Goal: Find specific page/section: Find specific page/section

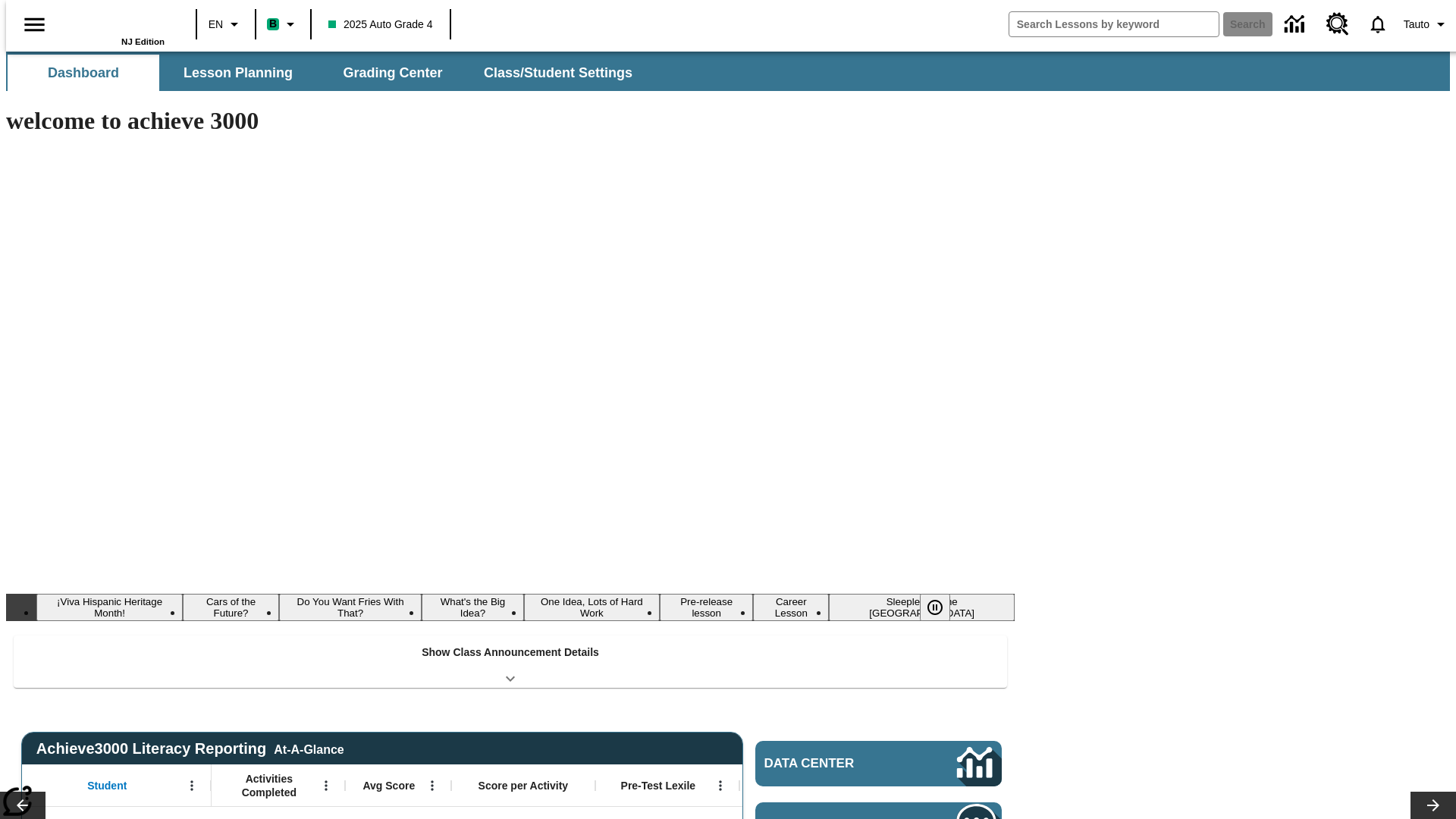
type input "-1"
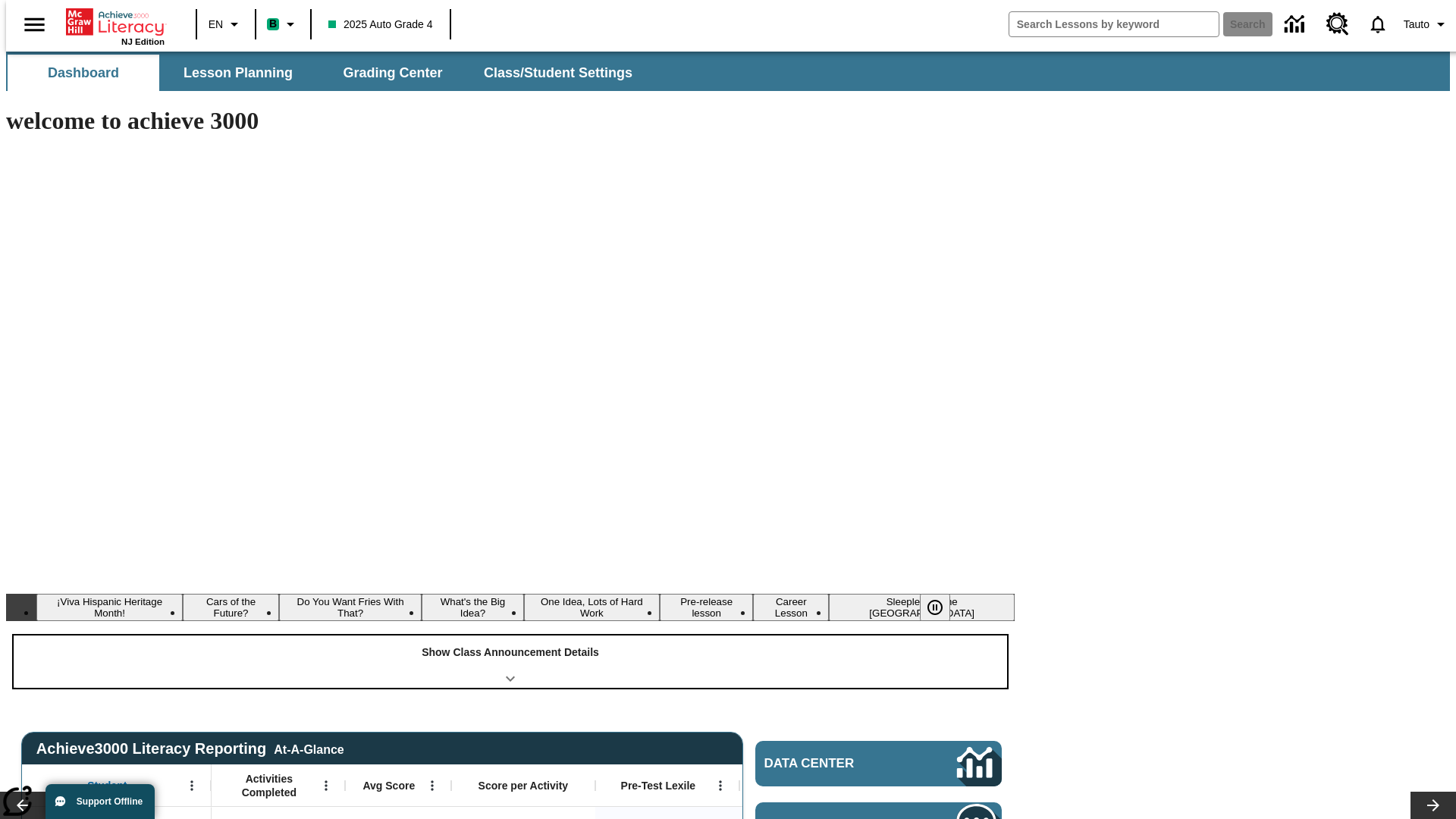
click at [511, 635] on div "Show Class Announcement Details" at bounding box center [511, 661] width 994 height 52
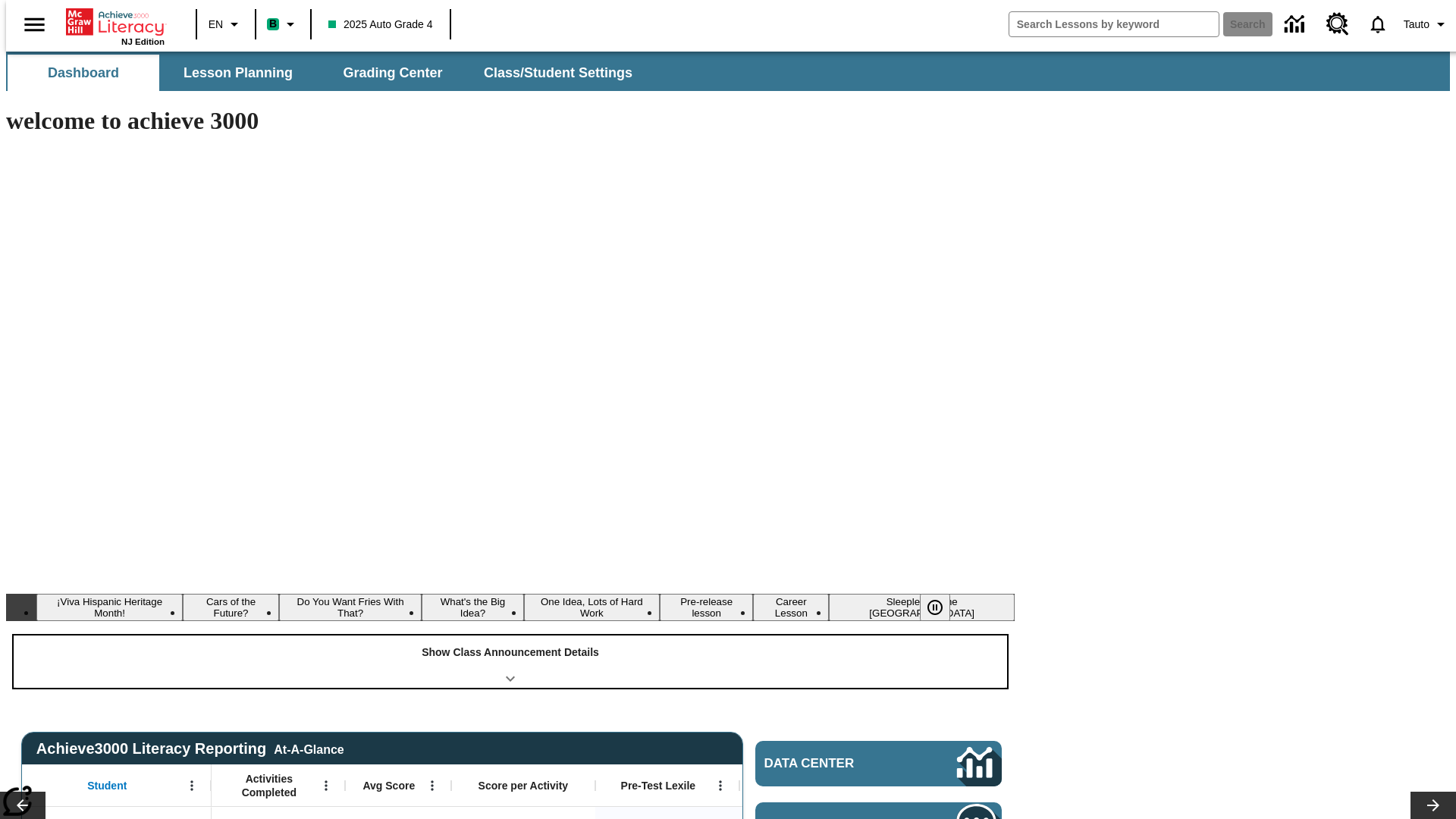
click at [511, 635] on div "Show Class Announcement Details" at bounding box center [511, 661] width 994 height 52
